Goal: Information Seeking & Learning: Learn about a topic

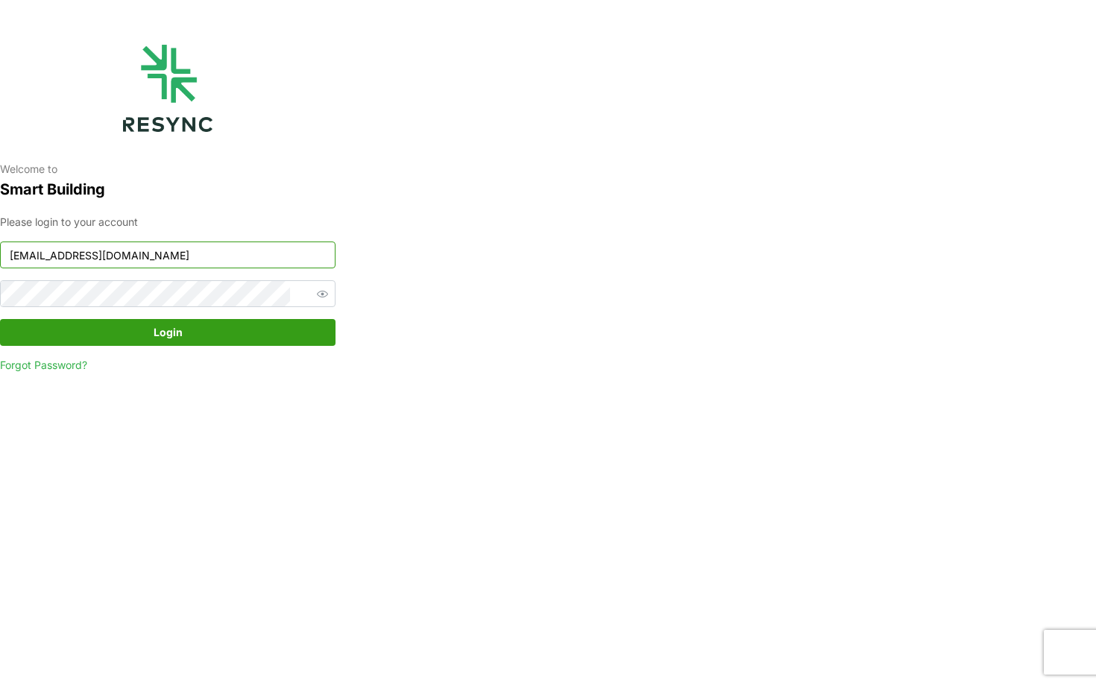
click at [190, 254] on input "continental_display@resynctech.com" at bounding box center [168, 255] width 336 height 27
type input "h"
type input "s"
type input "n"
type input "bsi_display@resynctech.com"
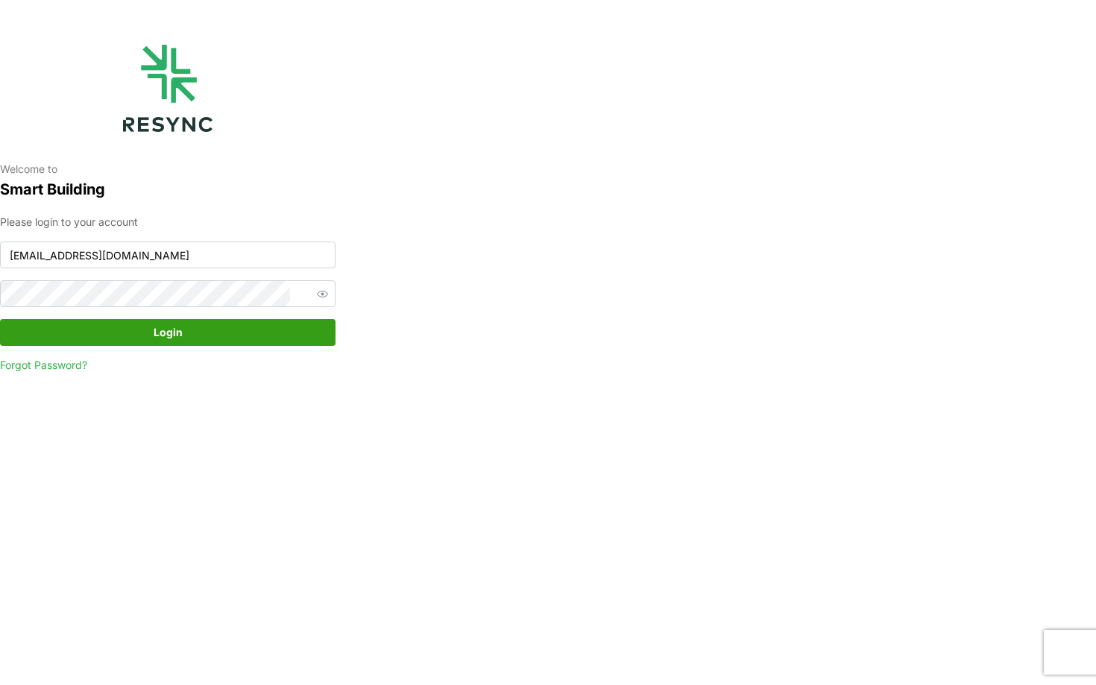
click at [208, 324] on span "Login" at bounding box center [167, 332] width 307 height 25
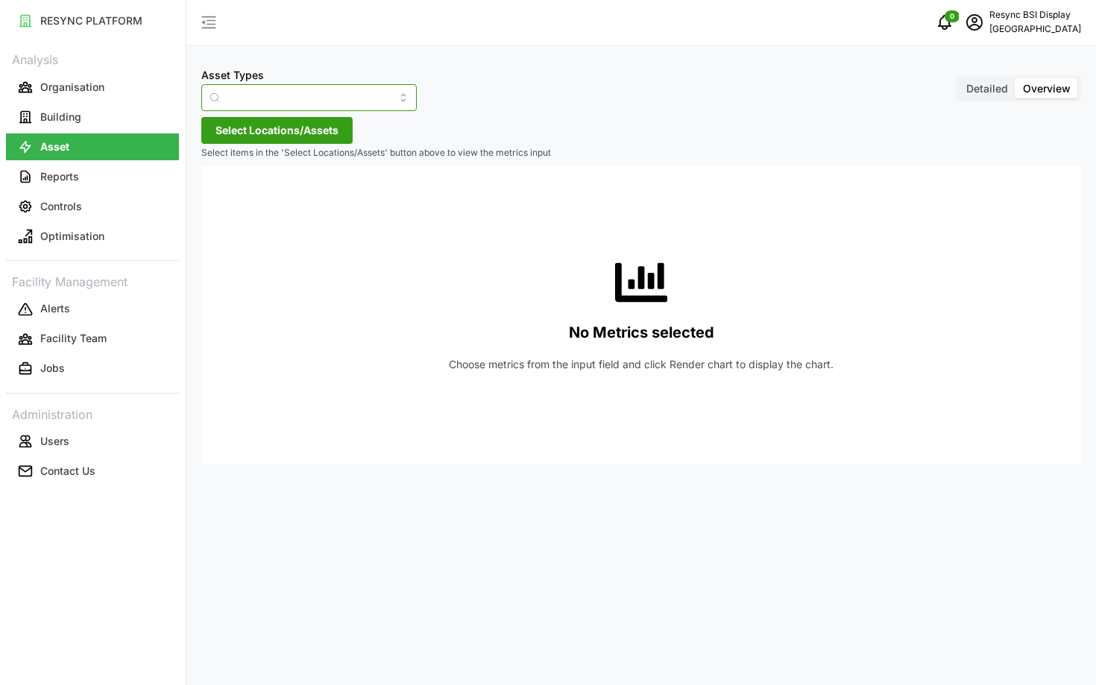
click at [259, 99] on input "Asset Types" at bounding box center [309, 97] width 216 height 27
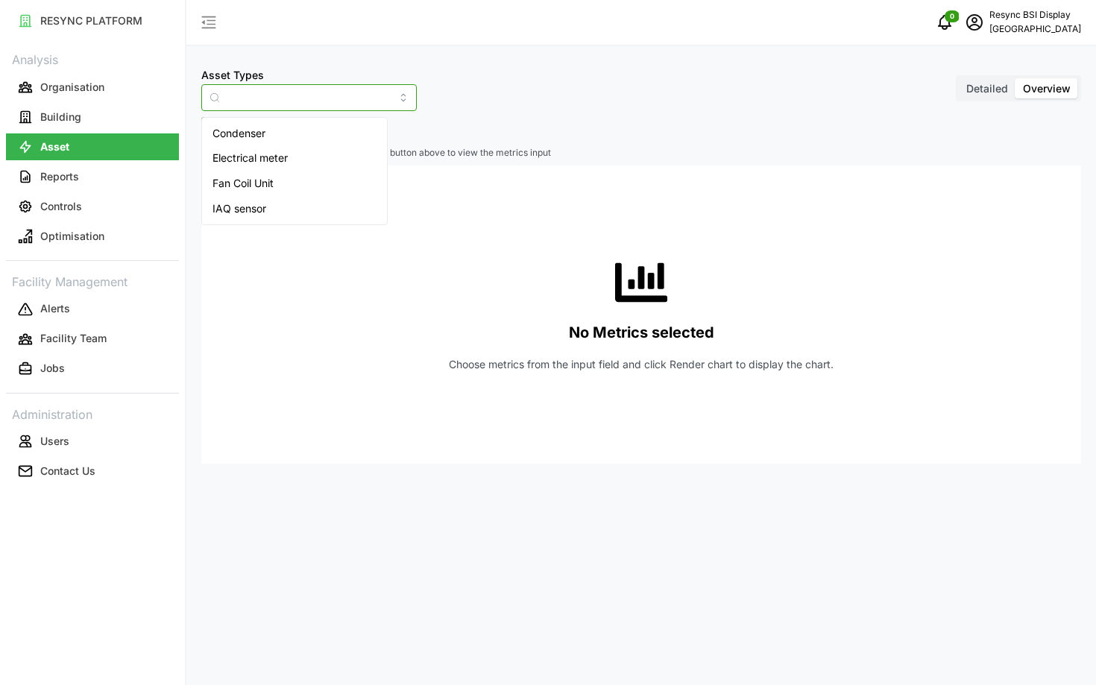
click at [240, 134] on span "Condenser" at bounding box center [239, 133] width 53 height 16
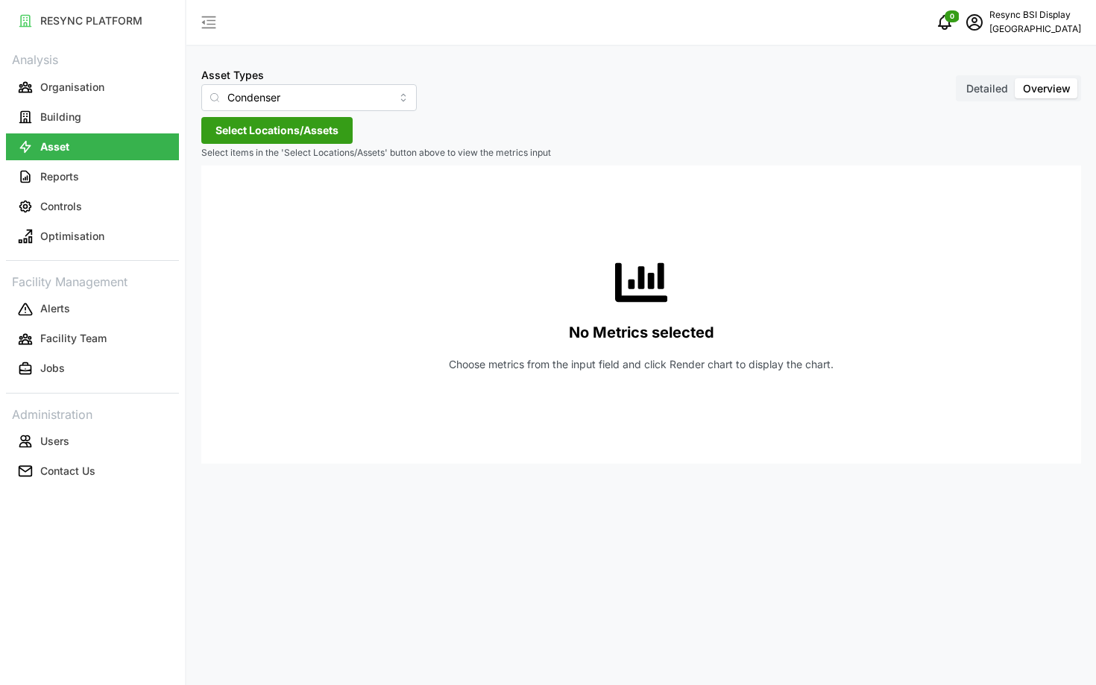
click at [251, 131] on span "Select Locations/Assets" at bounding box center [277, 130] width 123 height 25
click at [225, 196] on icon at bounding box center [221, 198] width 12 height 12
click at [233, 213] on icon at bounding box center [233, 219] width 12 height 12
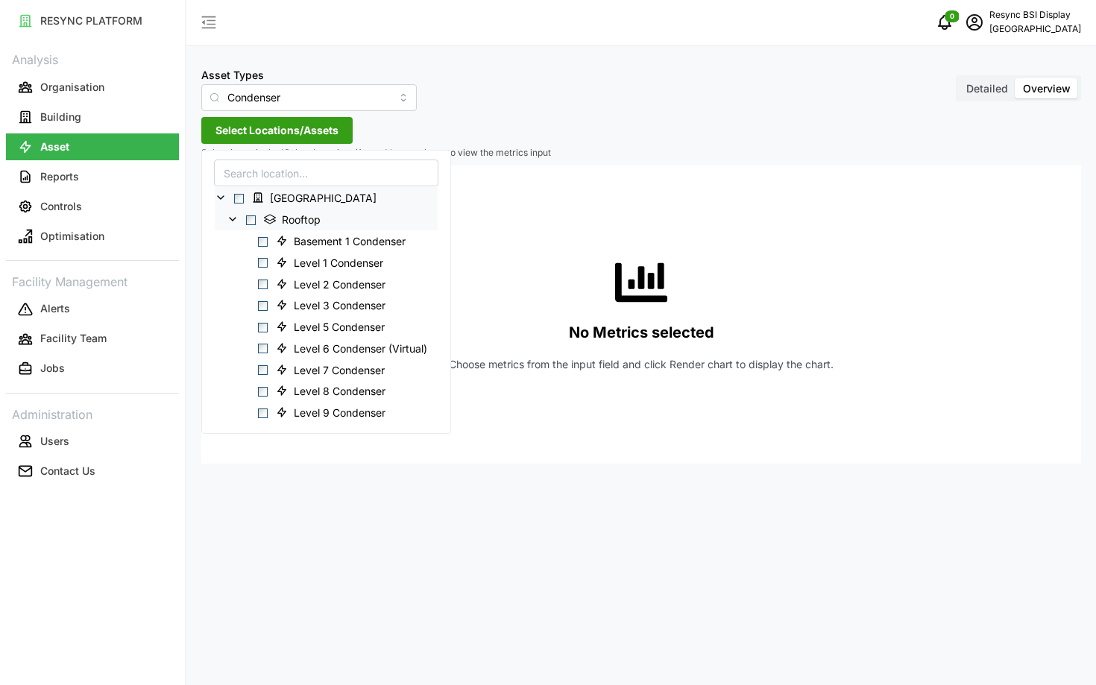
click at [248, 219] on span "Select Rooftop" at bounding box center [251, 221] width 10 height 10
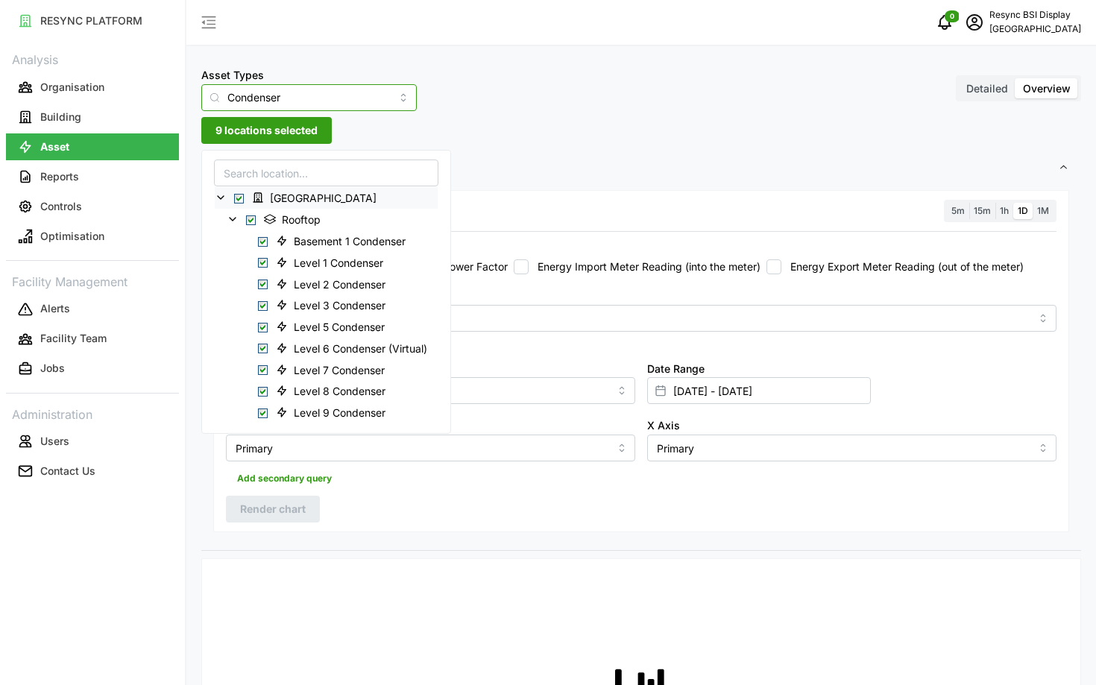
click at [274, 96] on input "Condenser" at bounding box center [309, 97] width 216 height 27
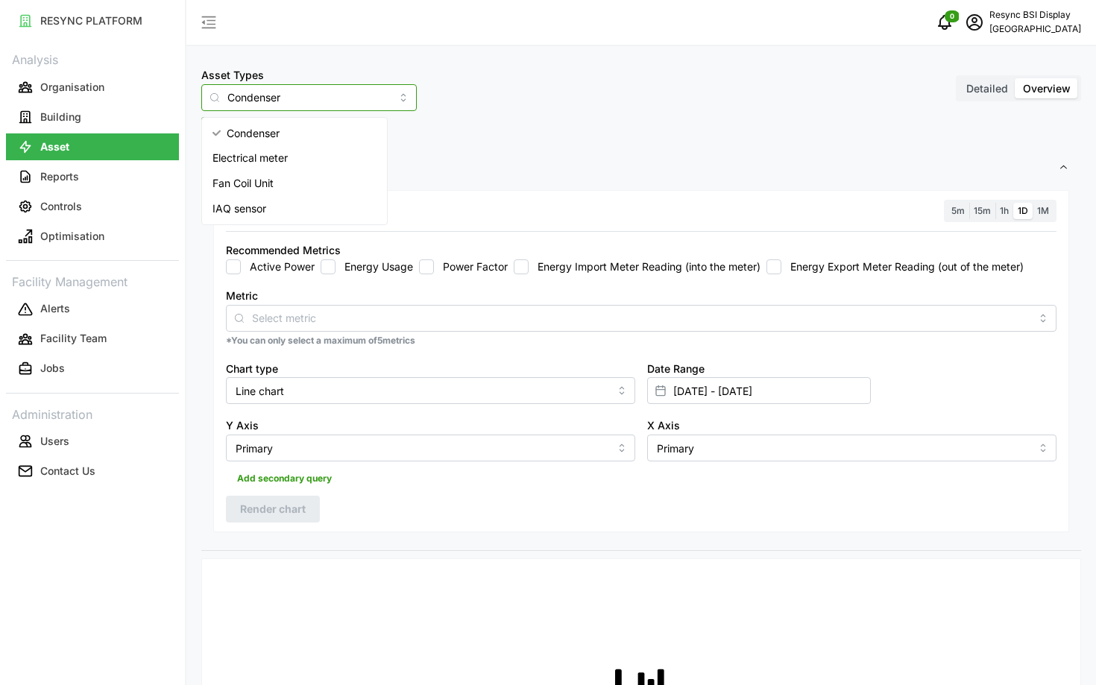
click at [274, 175] on span "Fan Coil Unit" at bounding box center [243, 183] width 61 height 16
type input "Fan Coil Unit"
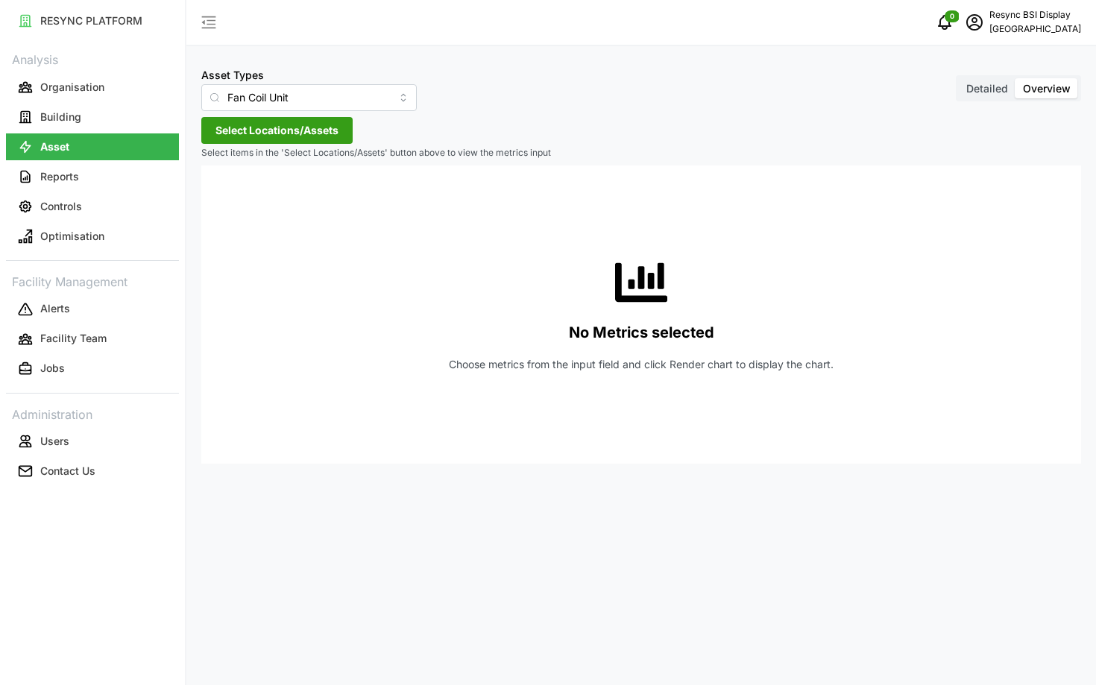
click at [233, 131] on span "Select Locations/Assets" at bounding box center [277, 130] width 123 height 25
click at [218, 195] on icon at bounding box center [221, 198] width 12 height 12
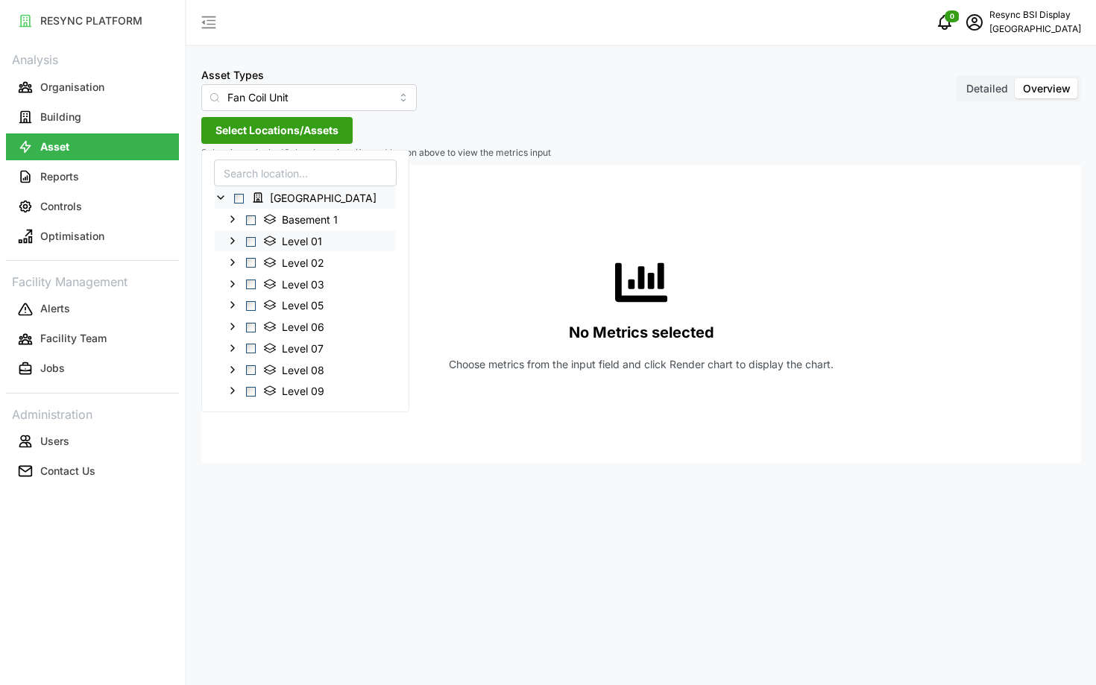
click at [234, 236] on icon at bounding box center [233, 241] width 12 height 12
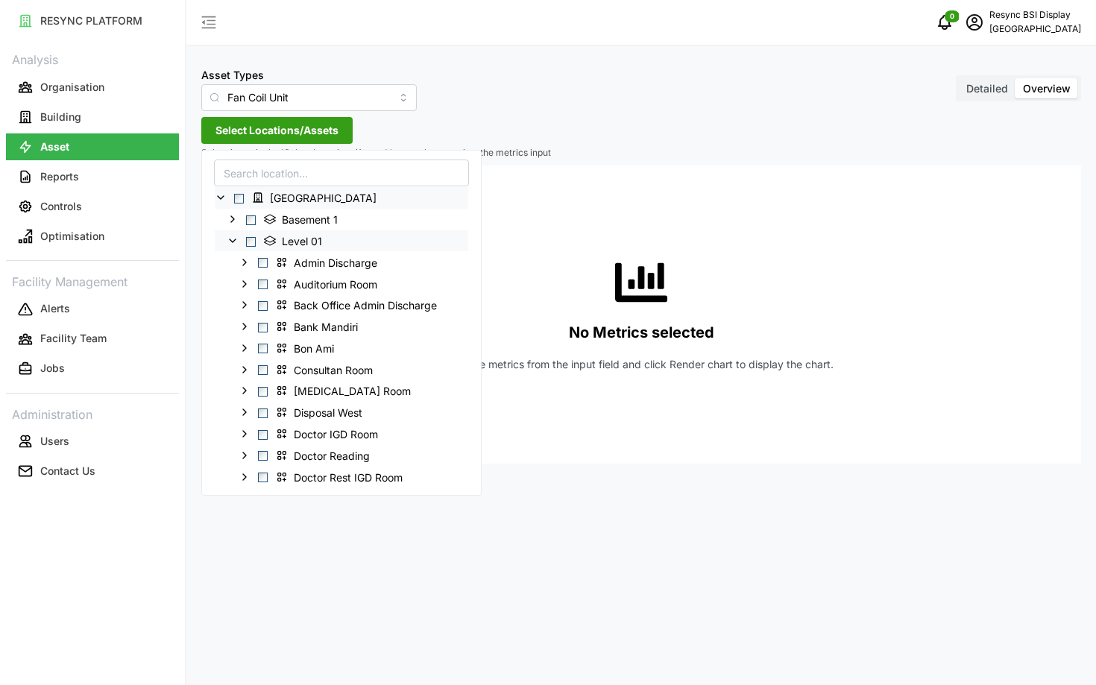
click at [249, 240] on span "Select Level 01" at bounding box center [251, 241] width 10 height 10
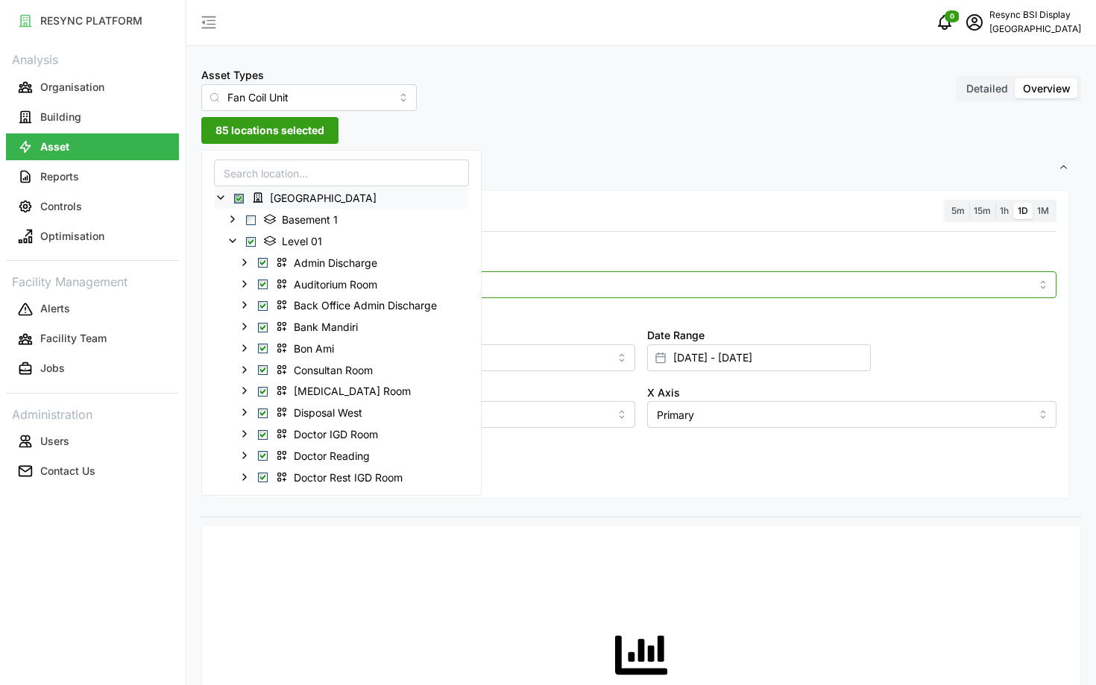
click at [597, 294] on div at bounding box center [641, 284] width 831 height 27
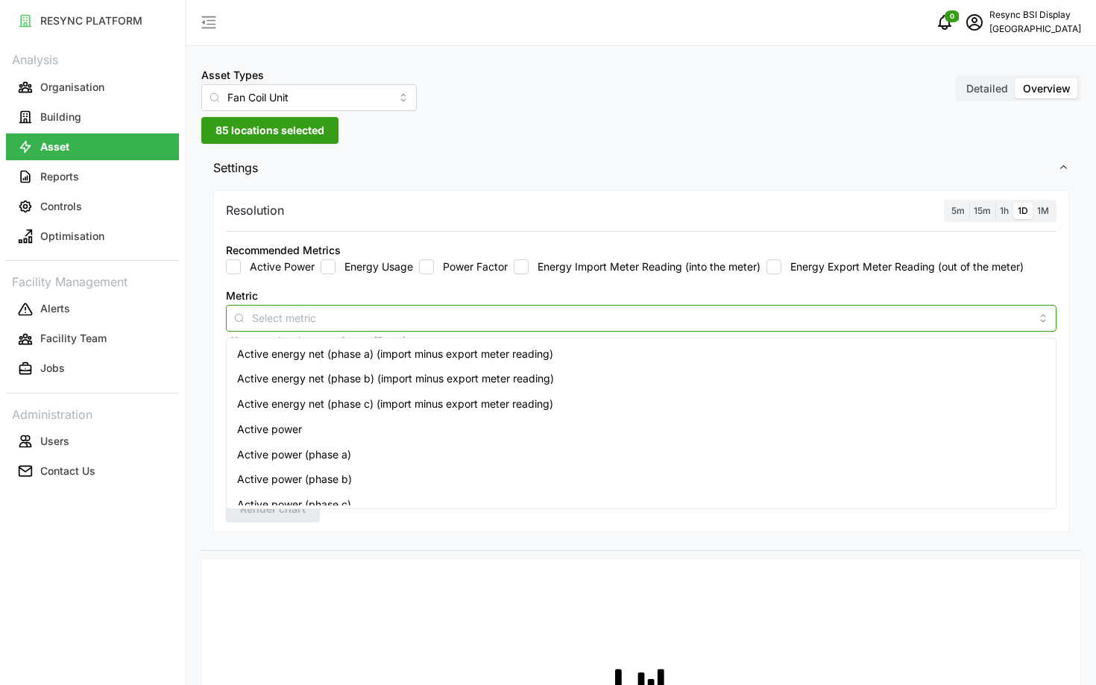
click at [533, 344] on div "Active energy net (phase a) (import minus export meter reading)" at bounding box center [641, 354] width 823 height 25
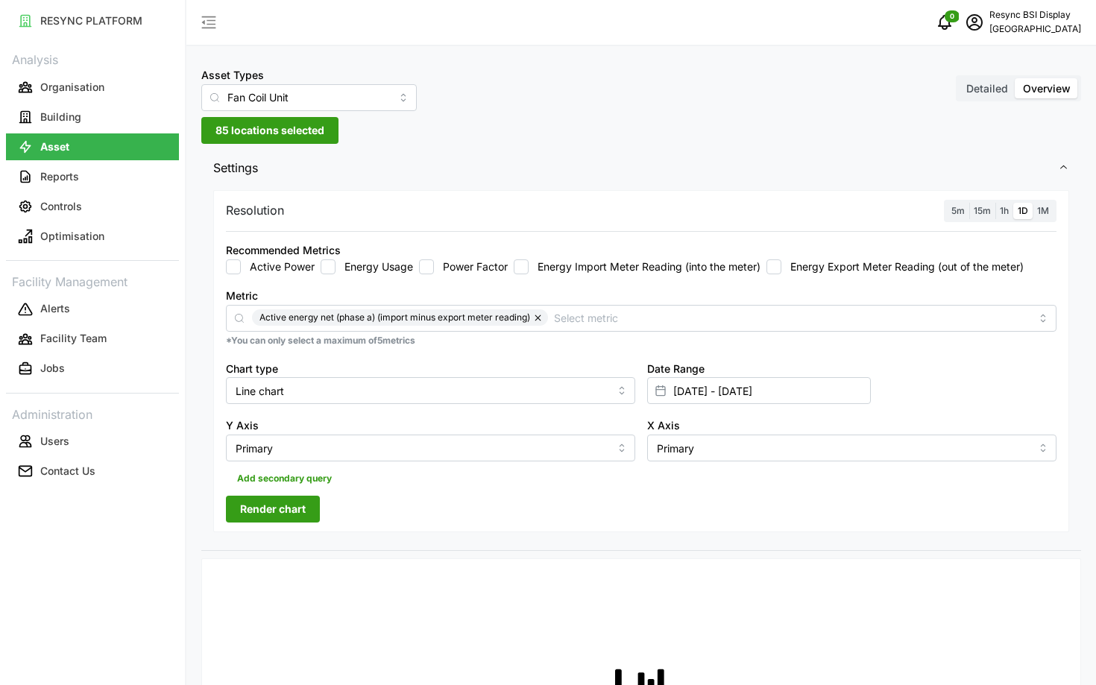
click at [962, 212] on span "5m" at bounding box center [958, 210] width 13 height 11
click at [947, 203] on input "5m" at bounding box center [947, 203] width 0 height 0
click at [304, 512] on span "Render chart" at bounding box center [273, 509] width 66 height 25
